Goal: Task Accomplishment & Management: Complete application form

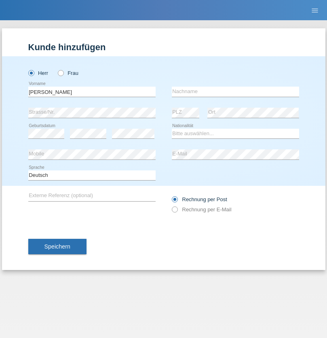
type input "Adam"
click at [235, 91] on input "text" at bounding box center [235, 92] width 127 height 10
type input "Raczek"
select select "PL"
select select "C"
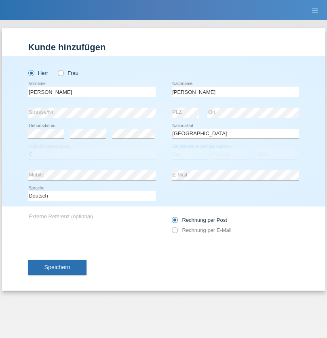
select select "09"
select select "01"
select select "2021"
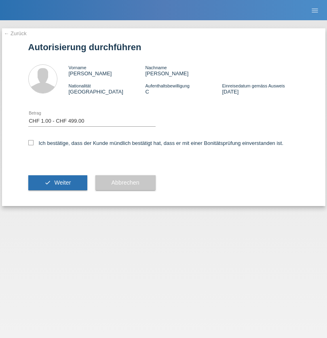
select select "1"
checkbox input "true"
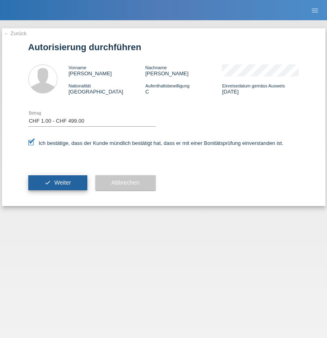
click at [57, 182] on span "Weiter" at bounding box center [62, 182] width 17 height 6
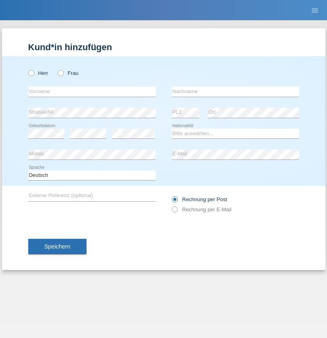
radio input "true"
click at [92, 91] on input "text" at bounding box center [91, 92] width 127 height 10
type input "[PERSON_NAME]"
click at [235, 91] on input "text" at bounding box center [235, 92] width 127 height 10
type input "Gashi"
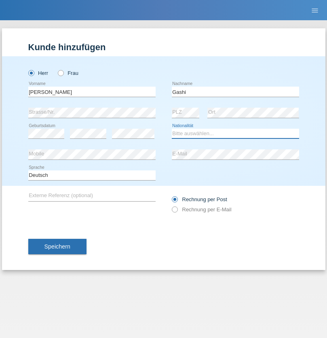
select select "CH"
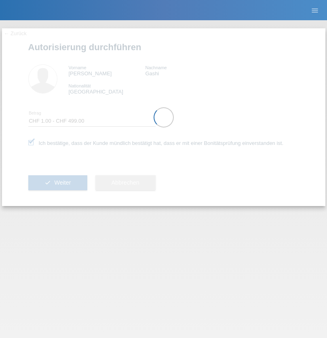
select select "1"
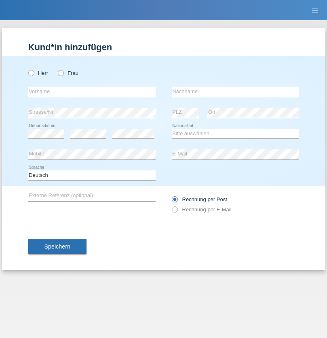
radio input "true"
click at [92, 91] on input "text" at bounding box center [91, 92] width 127 height 10
type input "[PERSON_NAME]"
click at [235, 91] on input "text" at bounding box center [235, 92] width 127 height 10
type input "Holdener"
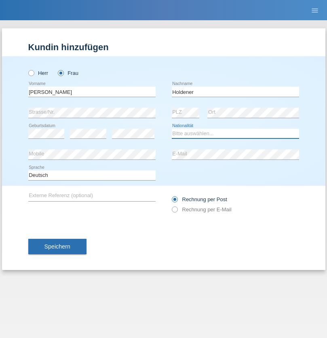
select select "CH"
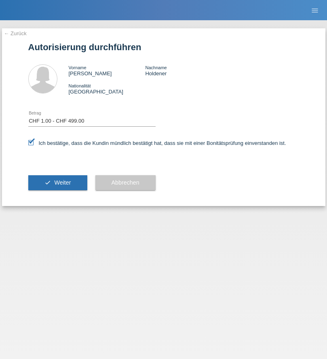
select select "1"
click at [57, 182] on span "Weiter" at bounding box center [62, 182] width 17 height 6
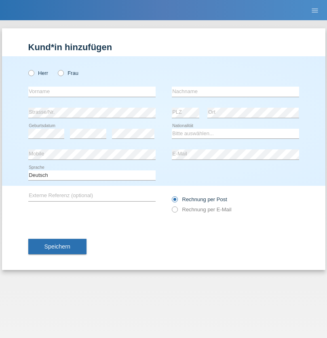
radio input "true"
click at [92, 91] on input "text" at bounding box center [91, 92] width 127 height 10
type input "Jens"
click at [235, 91] on input "text" at bounding box center [235, 92] width 127 height 10
type input "Mehlhorn"
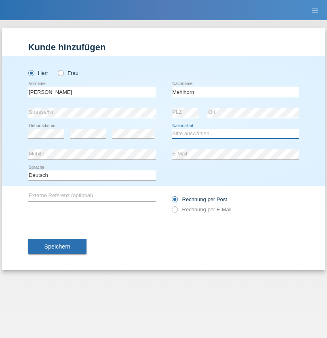
select select "CH"
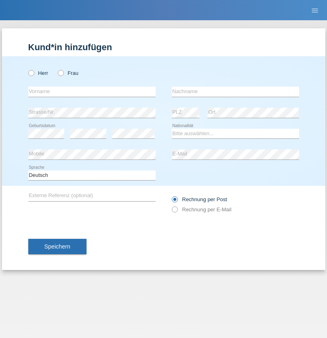
radio input "true"
click at [92, 91] on input "text" at bounding box center [91, 92] width 127 height 10
type input "Elion"
click at [235, 91] on input "text" at bounding box center [235, 92] width 127 height 10
type input "[PERSON_NAME]"
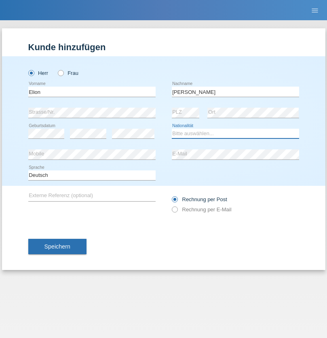
select select "CH"
